Goal: Task Accomplishment & Management: Manage account settings

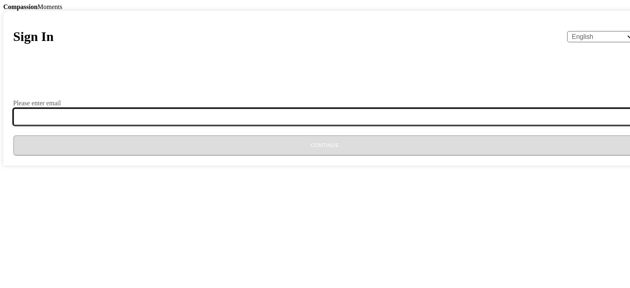
click at [310, 125] on input "Please enter email" at bounding box center [329, 116] width 633 height 17
type input "[EMAIL_ADDRESS][DOMAIN_NAME]"
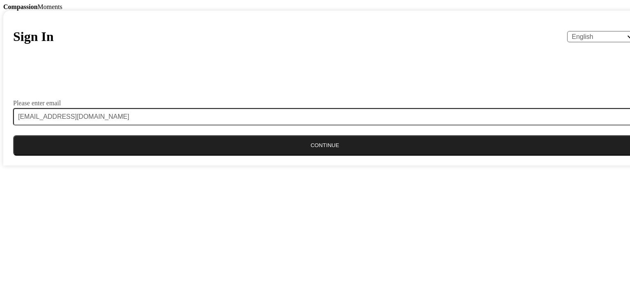
click at [339, 156] on button "Continue" at bounding box center [324, 145] width 623 height 20
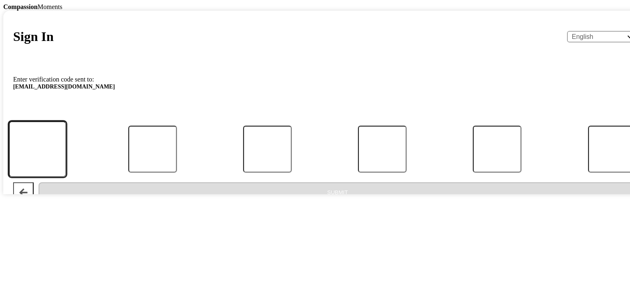
click at [66, 177] on input "Code" at bounding box center [38, 149] width 58 height 56
type input "1"
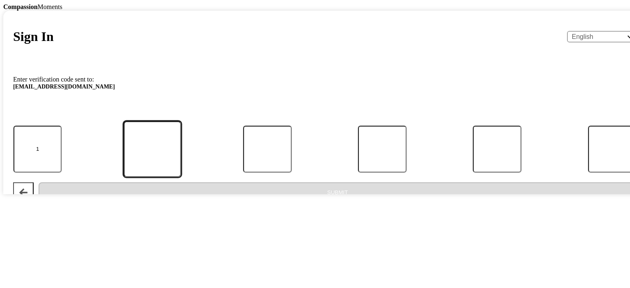
type input "2"
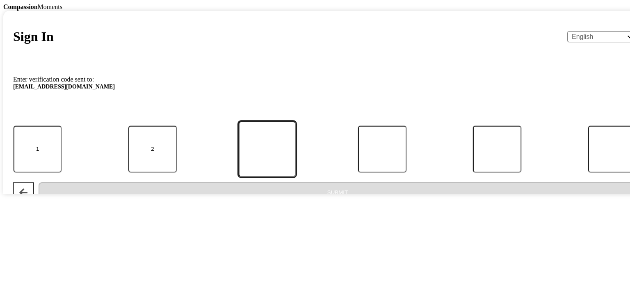
type input "0"
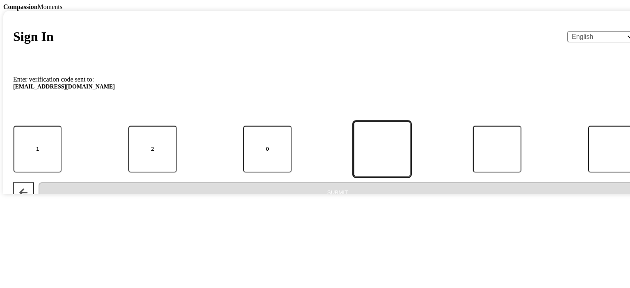
type input "1"
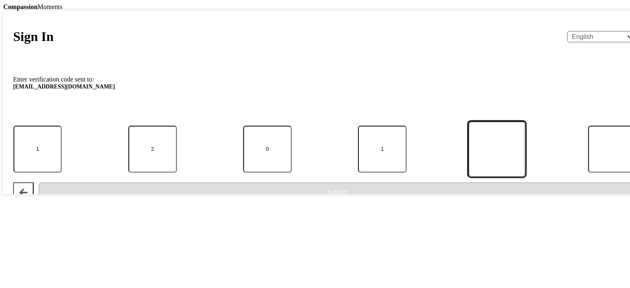
type input "2"
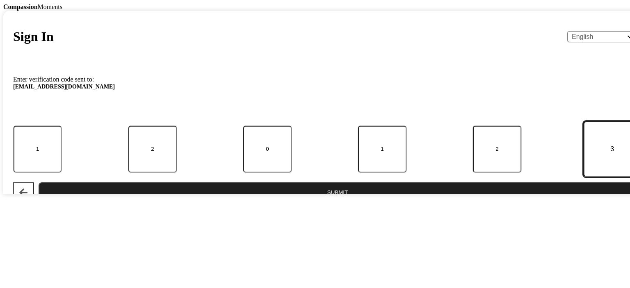
type input "3"
click at [39, 182] on button "Submit" at bounding box center [338, 192] width 598 height 20
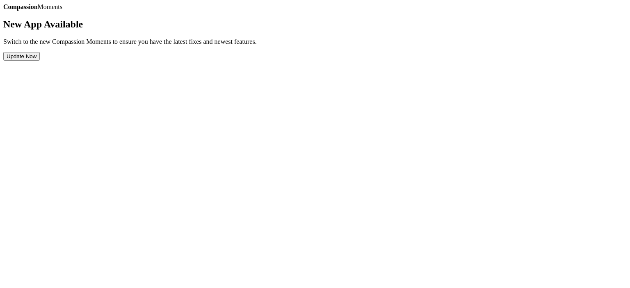
click at [40, 61] on button "Update Now" at bounding box center [21, 56] width 36 height 9
